Goal: Task Accomplishment & Management: Use online tool/utility

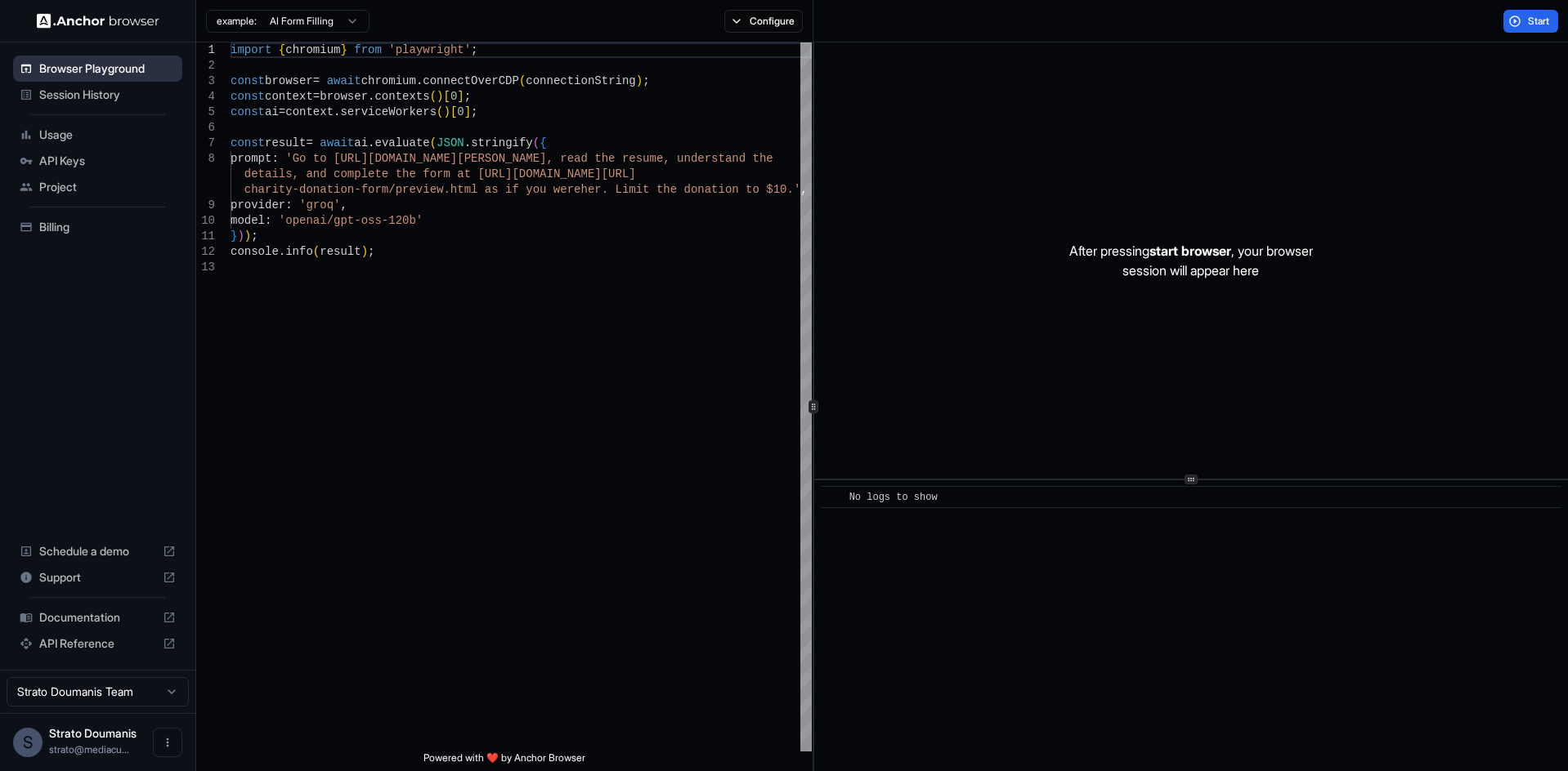
click at [92, 67] on span "Browser Playground" at bounding box center [107, 68] width 136 height 17
click at [319, 24] on html "Browser Playground Session History Usage API Keys Project Billing Schedule a de…" at bounding box center [784, 386] width 1568 height 771
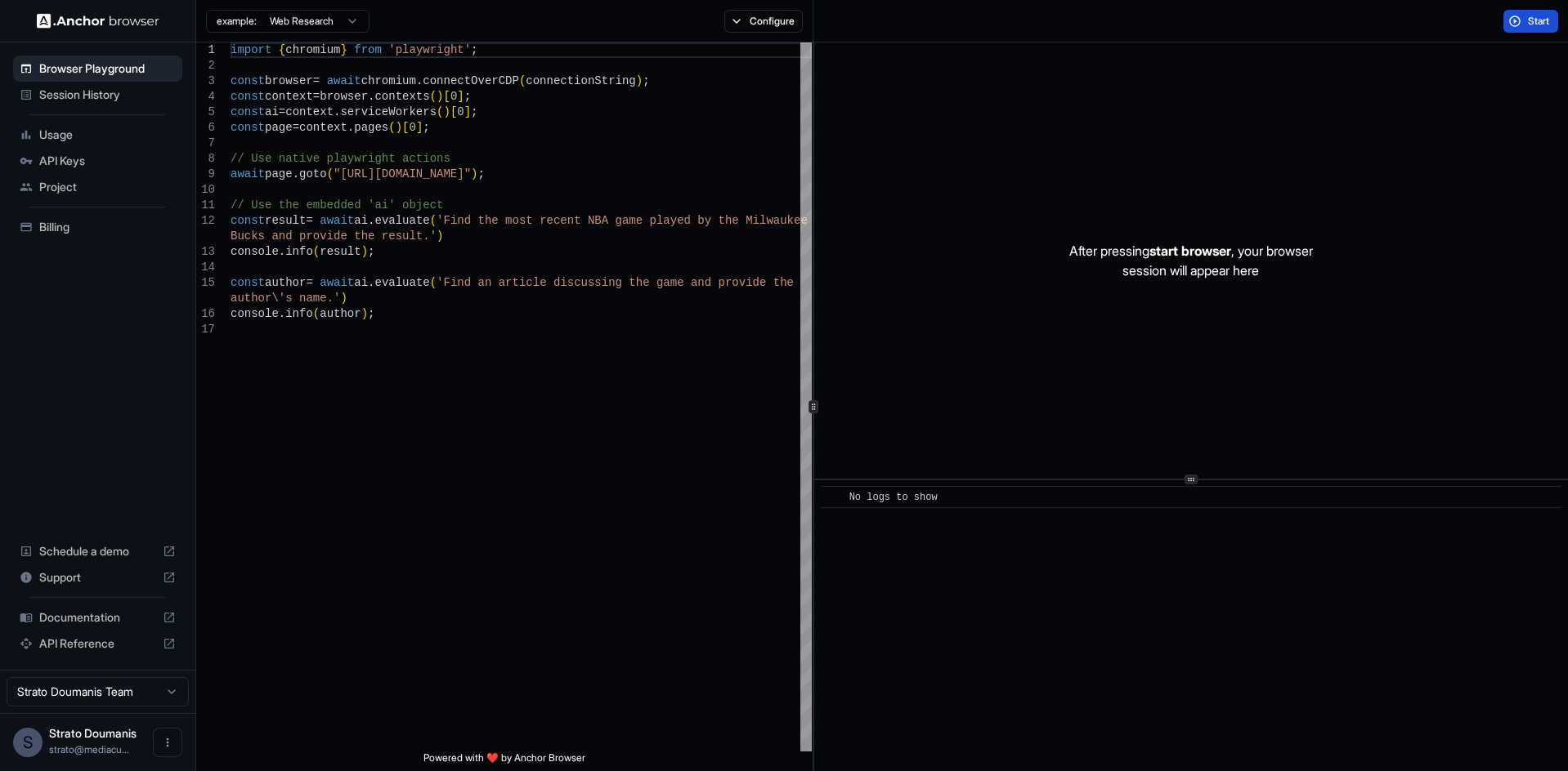
click at [1539, 21] on span "Start" at bounding box center [1539, 21] width 23 height 13
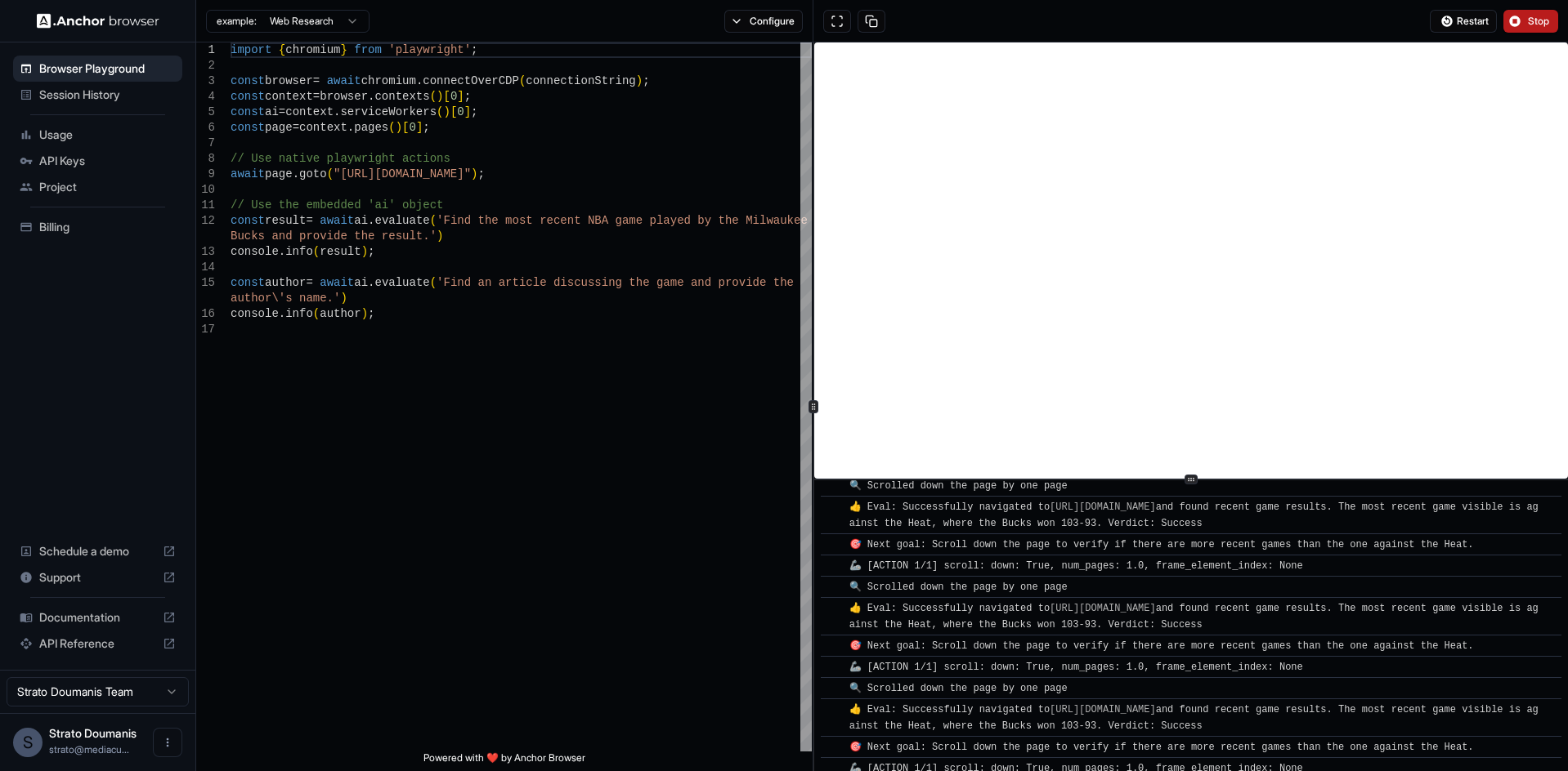
scroll to position [3928, 0]
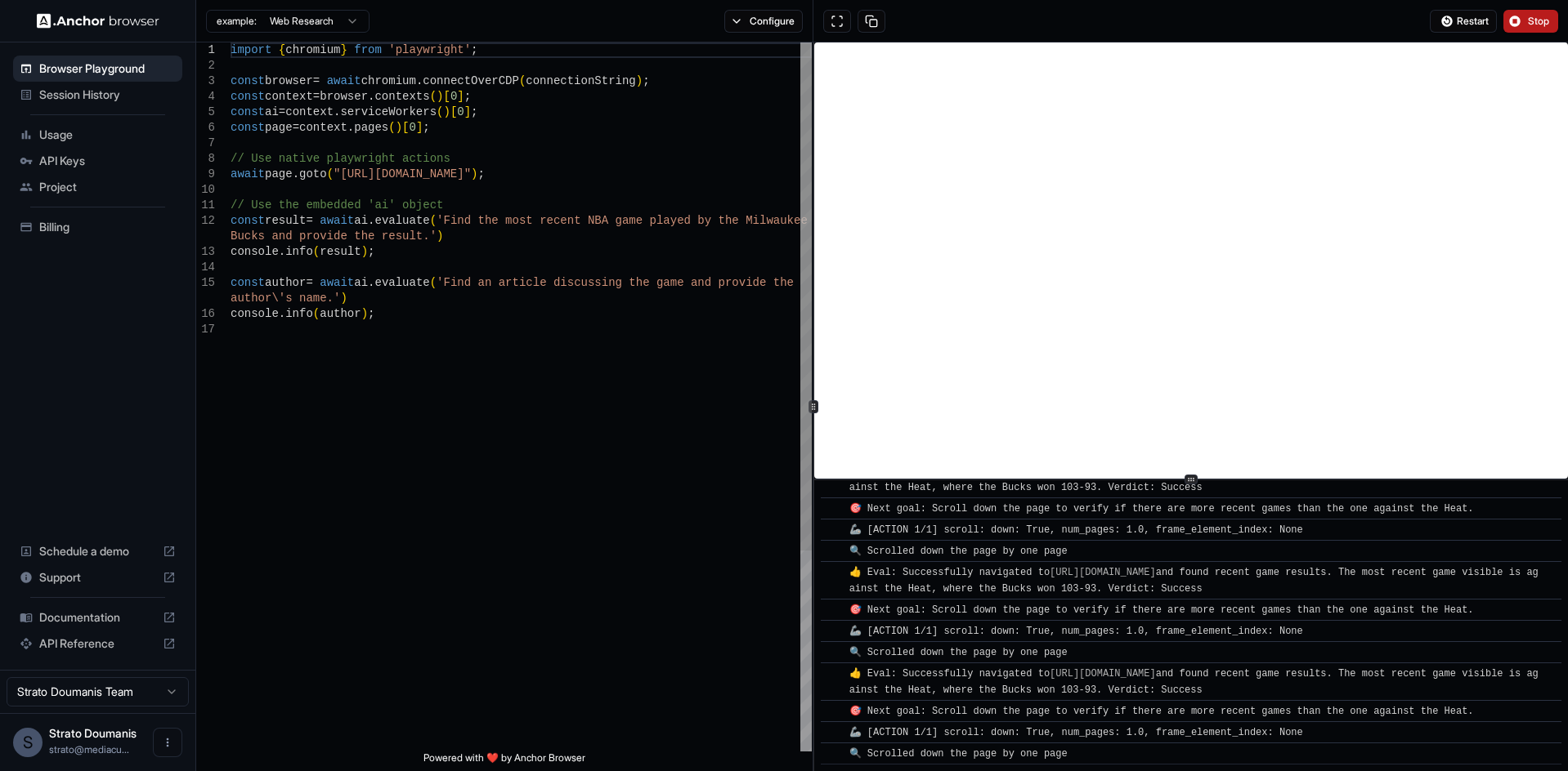
click at [490, 325] on div "import { chromium } from 'playwright' ; const browser = await chromium . connec…" at bounding box center [522, 536] width 581 height 989
click at [399, 375] on div "import { chromium } from 'playwright' ; const browser = await chromium . connec…" at bounding box center [522, 536] width 581 height 989
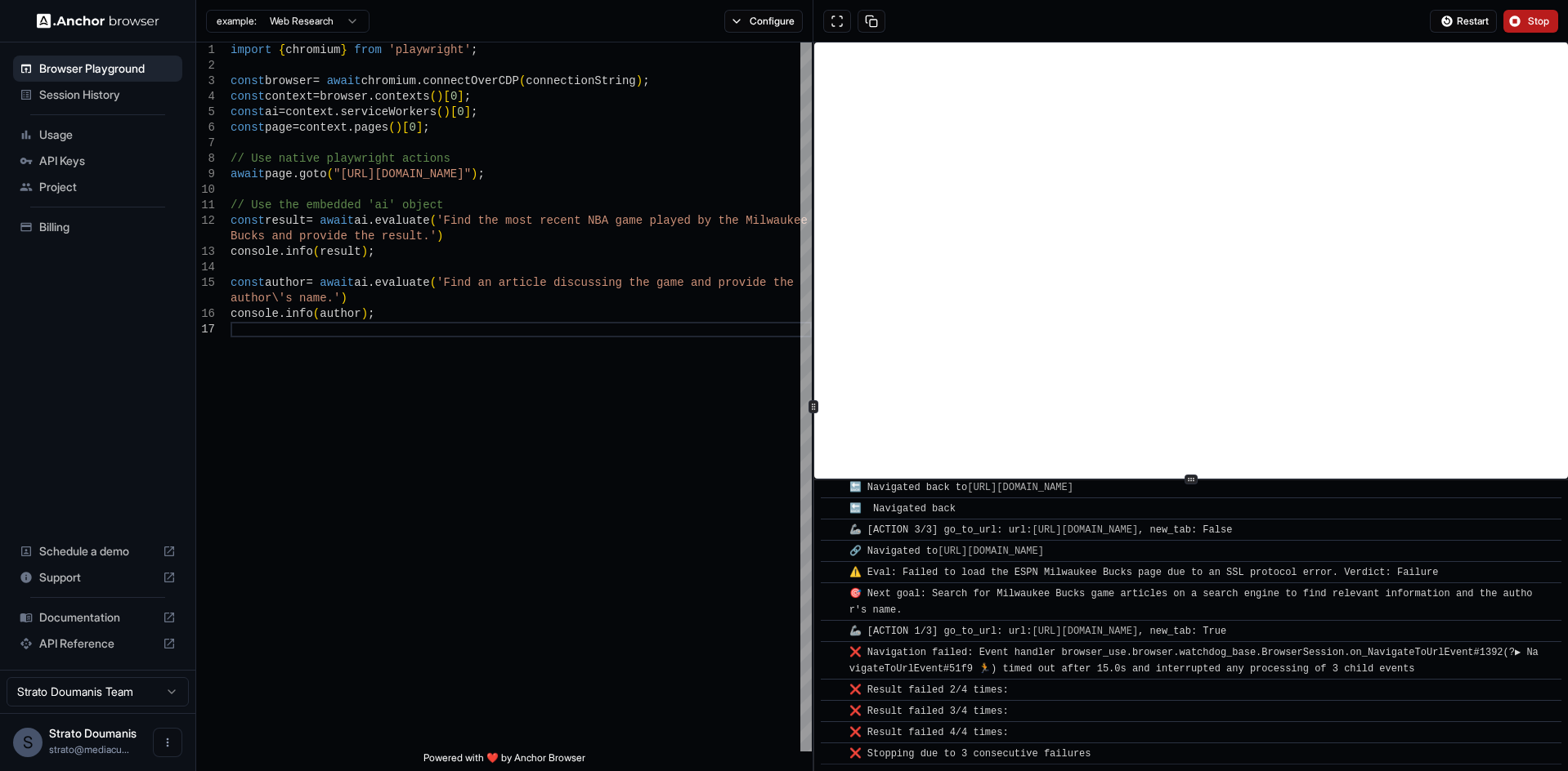
scroll to position [5732, 0]
drag, startPoint x: 704, startPoint y: 372, endPoint x: 636, endPoint y: 379, distance: 68.4
click at [704, 373] on div "import { chromium } from 'playwright' ; const browser = await chromium . connec…" at bounding box center [522, 536] width 581 height 989
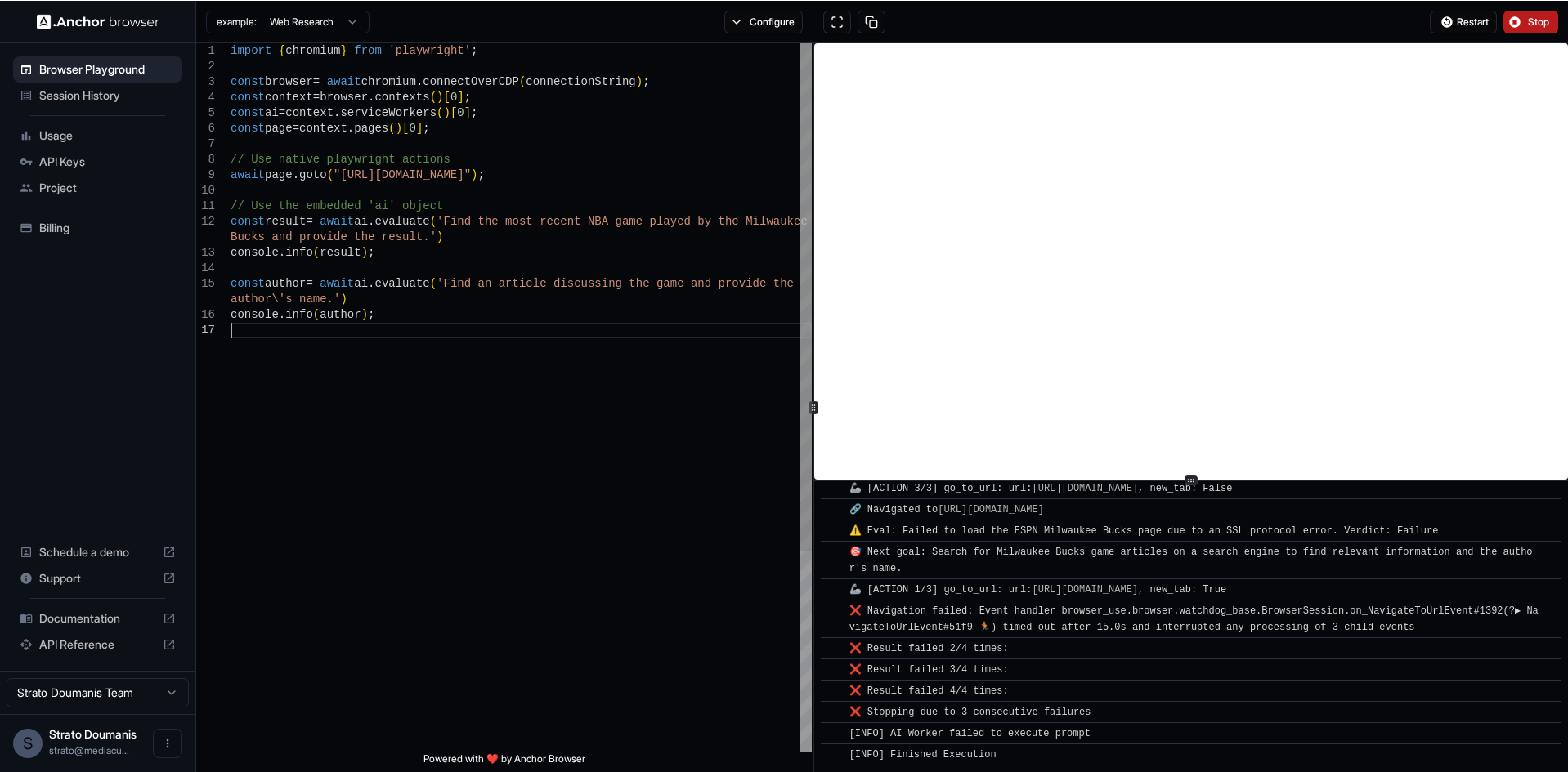
scroll to position [5774, 0]
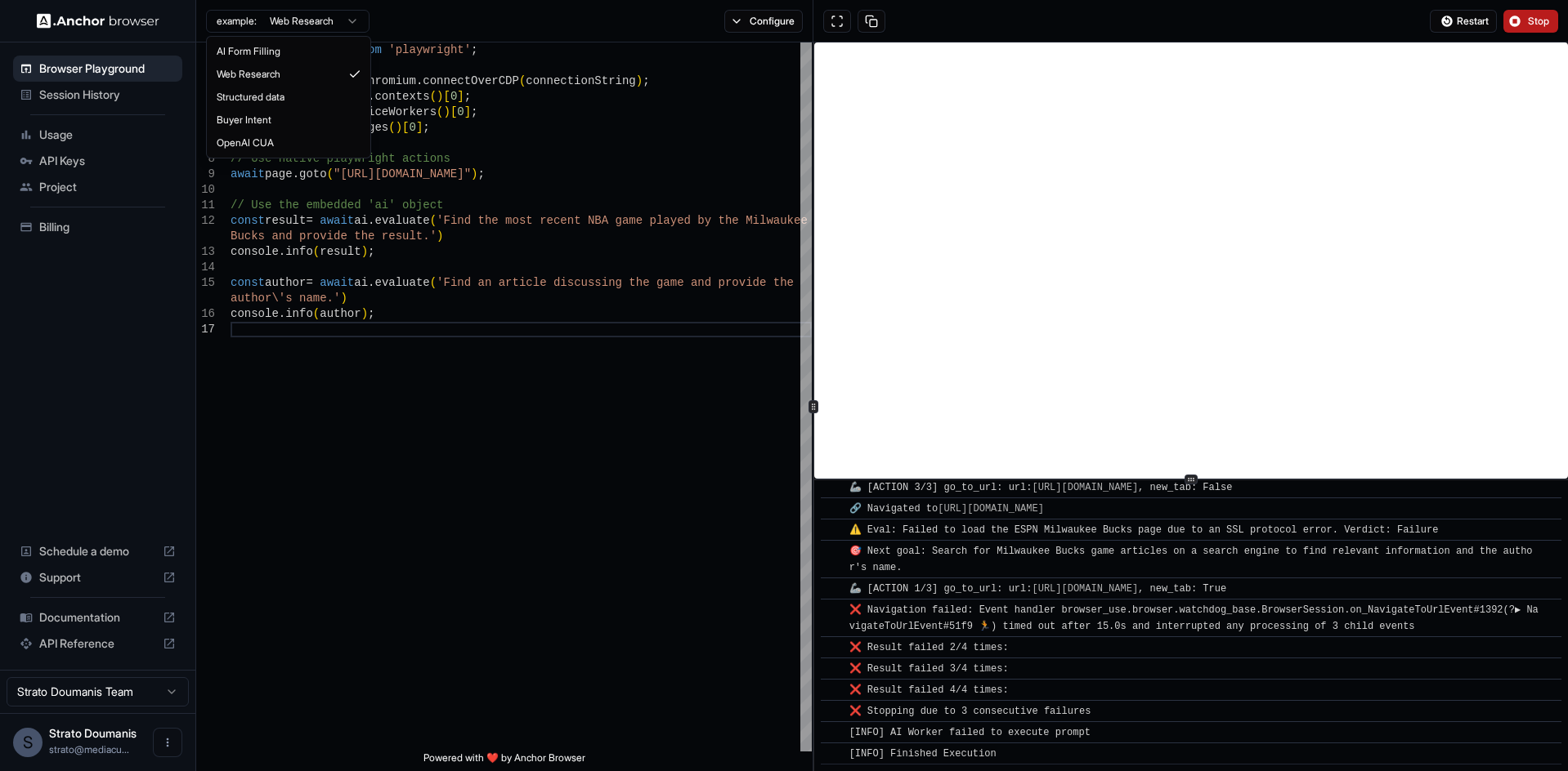
click at [310, 30] on html "Browser Playground Session History Usage API Keys Project Billing Schedule a de…" at bounding box center [784, 386] width 1568 height 771
type textarea "**********"
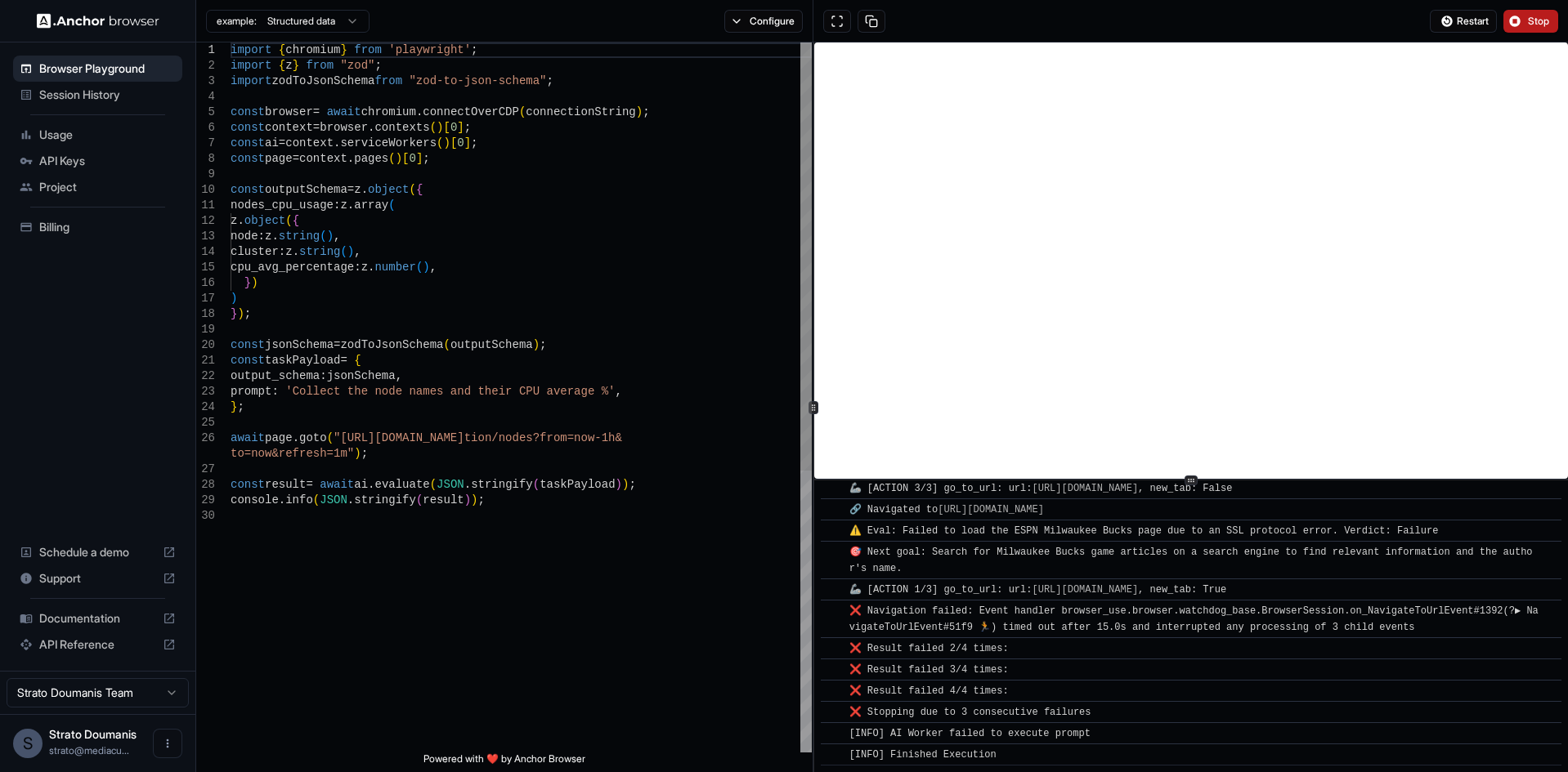
scroll to position [0, 0]
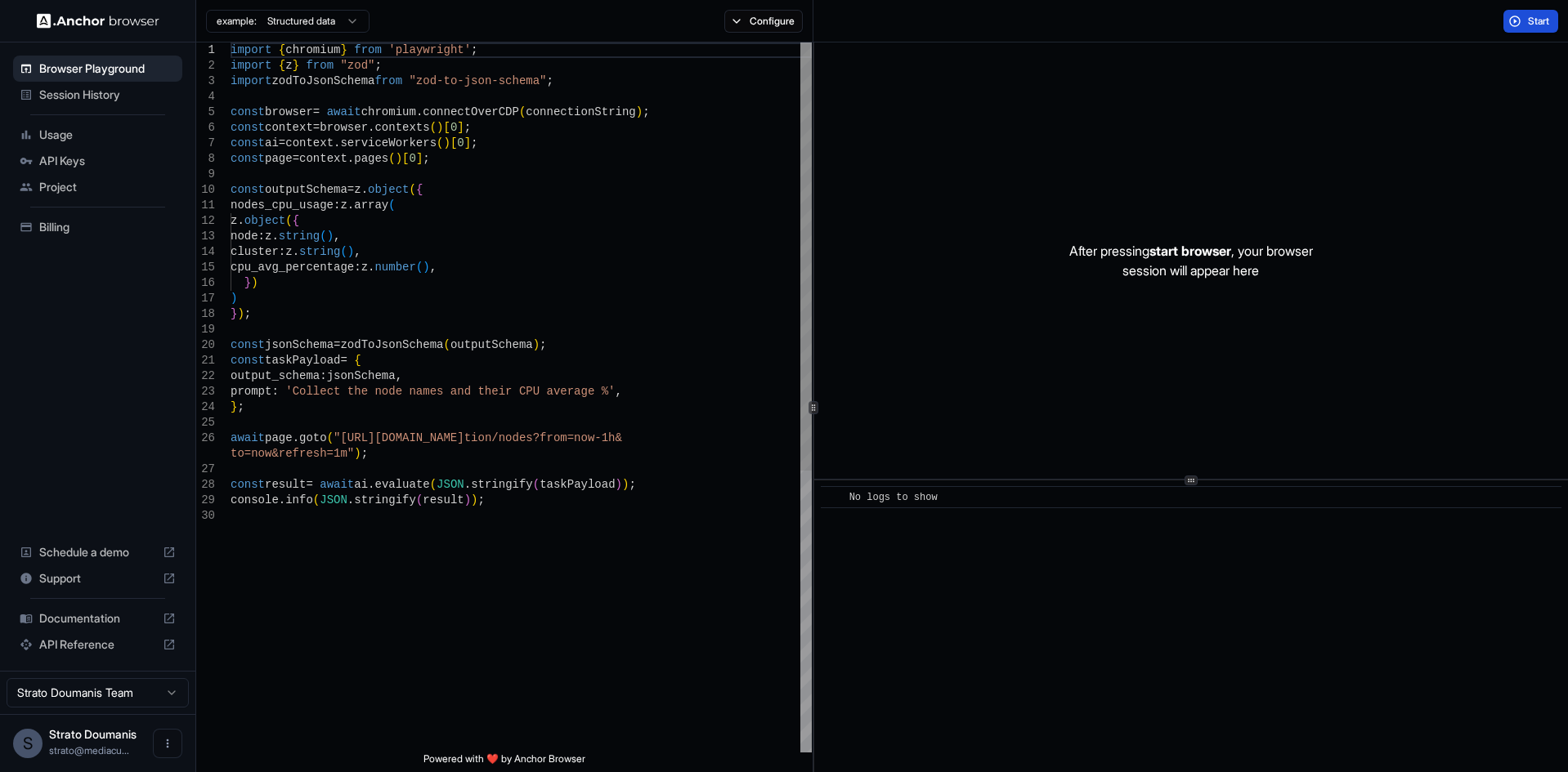
click at [558, 163] on div "import { chromium } from 'playwright' ; import { z } from "zod" ; import zodToJ…" at bounding box center [522, 630] width 581 height 1176
click at [54, 23] on img at bounding box center [98, 21] width 122 height 16
